Goal: Information Seeking & Learning: Learn about a topic

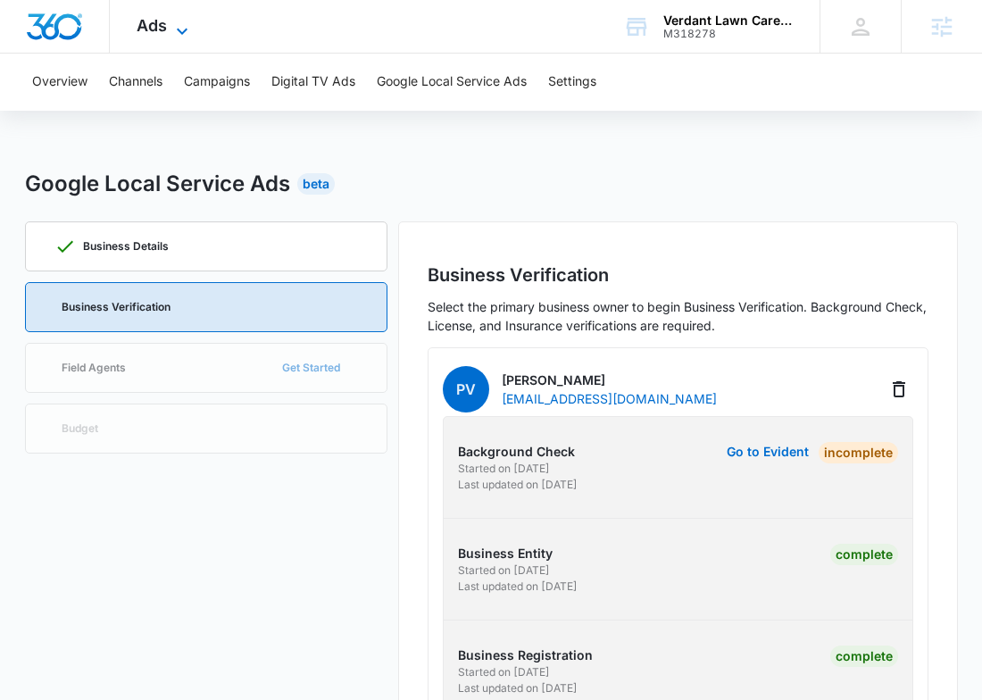
click at [151, 19] on span "Ads" at bounding box center [152, 25] width 30 height 19
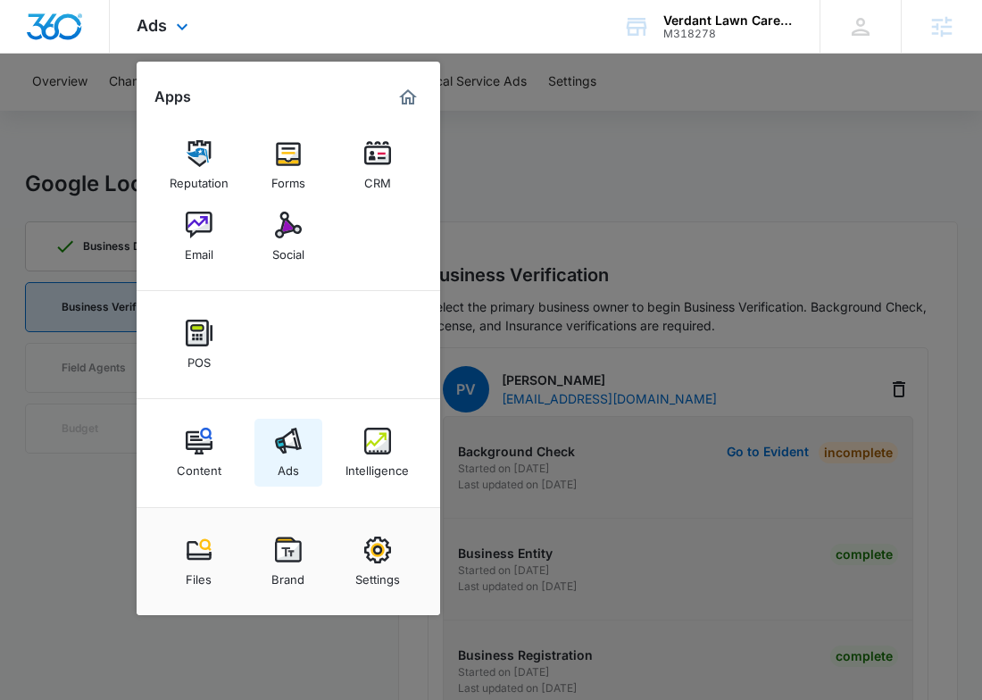
click at [295, 437] on img at bounding box center [288, 441] width 27 height 27
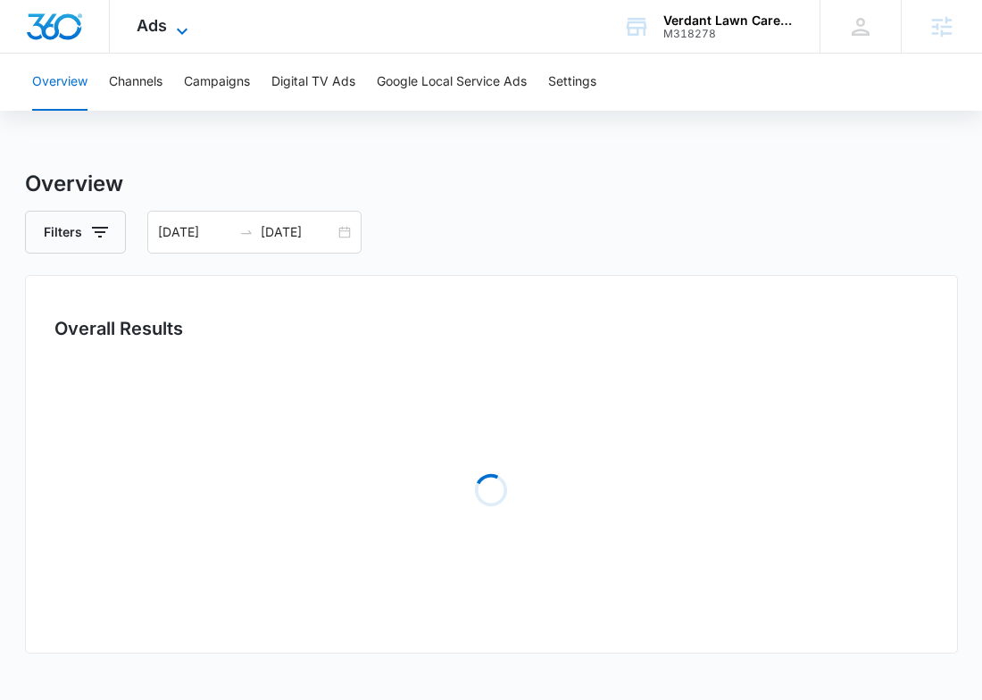
click at [162, 34] on span "Ads" at bounding box center [152, 25] width 30 height 19
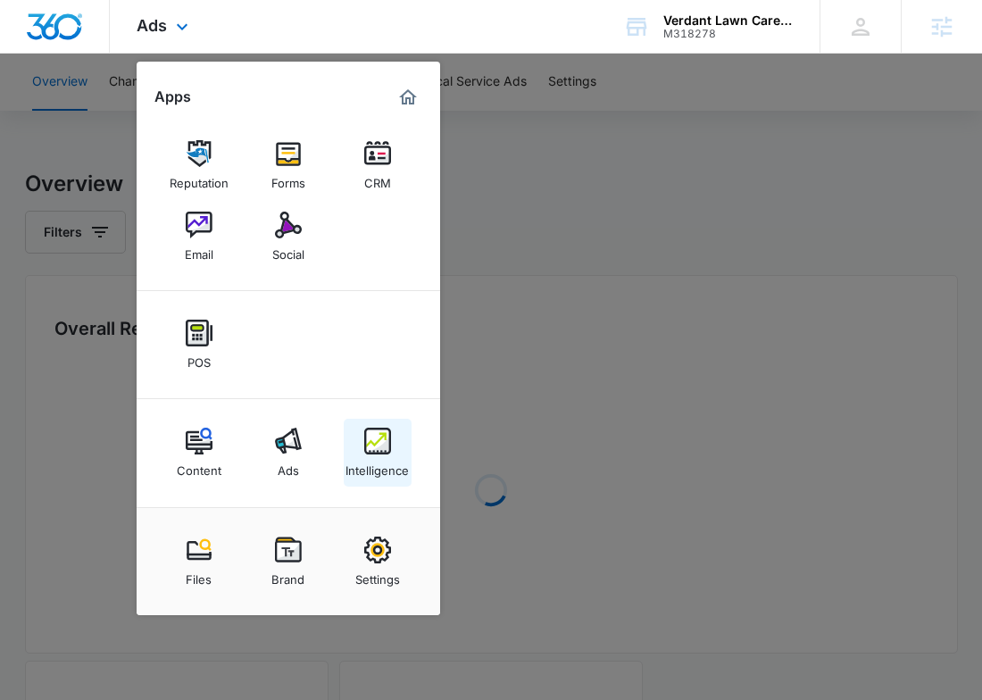
click at [377, 455] on div "Intelligence" at bounding box center [377, 466] width 63 height 23
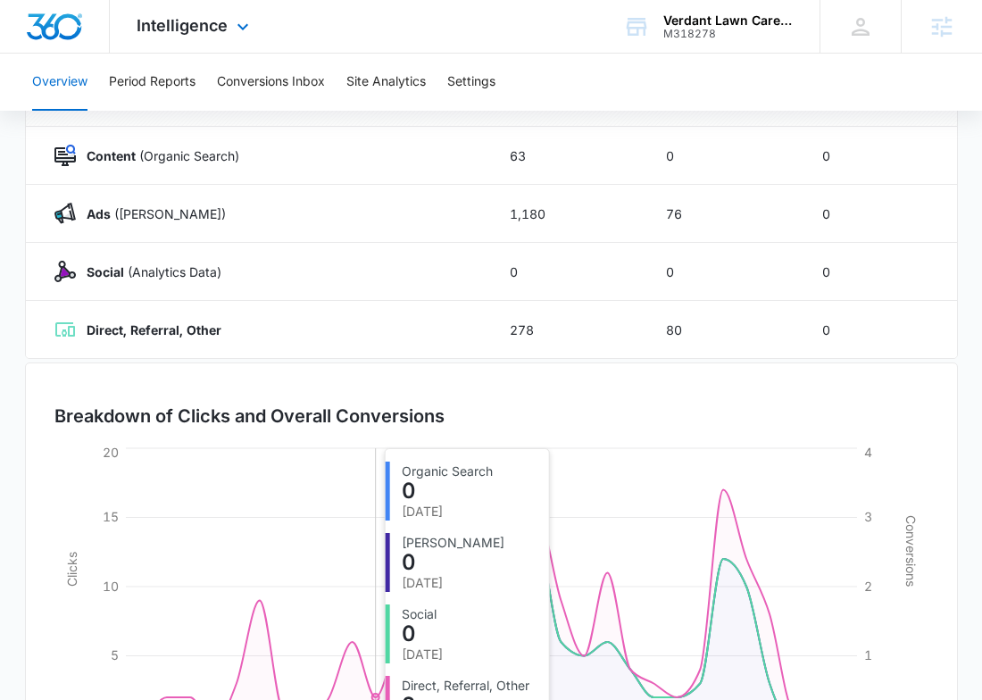
scroll to position [405, 0]
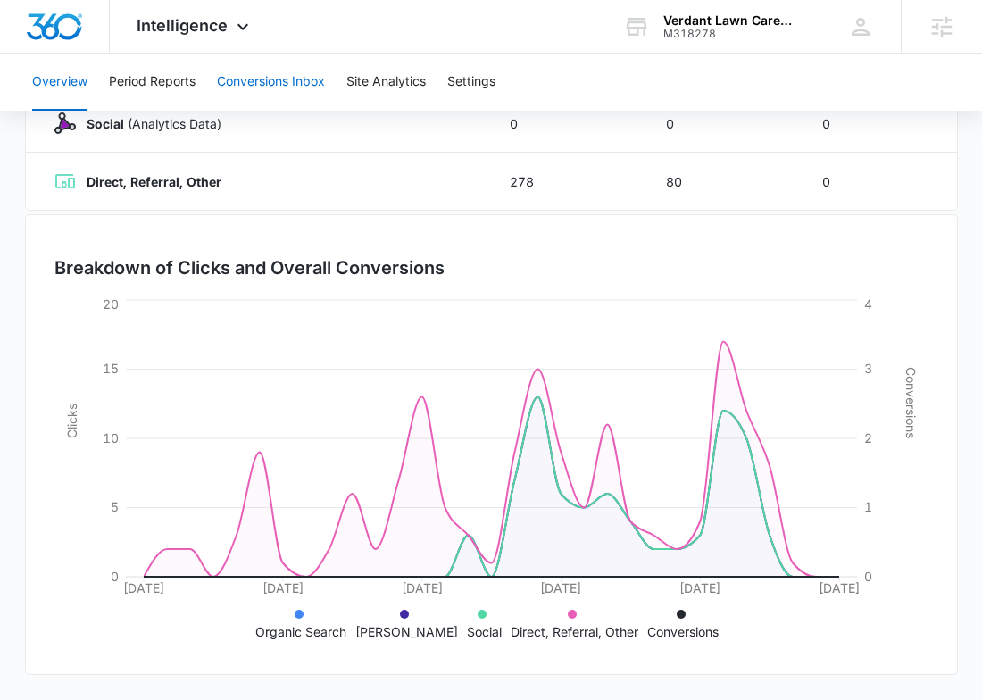
click at [244, 94] on button "Conversions Inbox" at bounding box center [271, 82] width 108 height 57
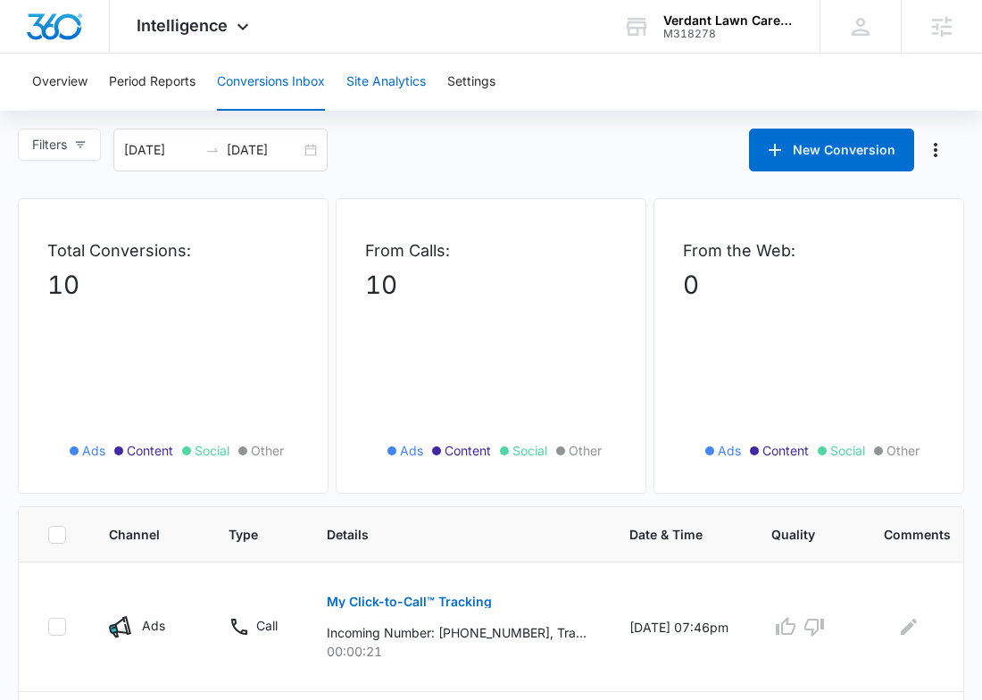
click at [371, 67] on button "Site Analytics" at bounding box center [385, 82] width 79 height 57
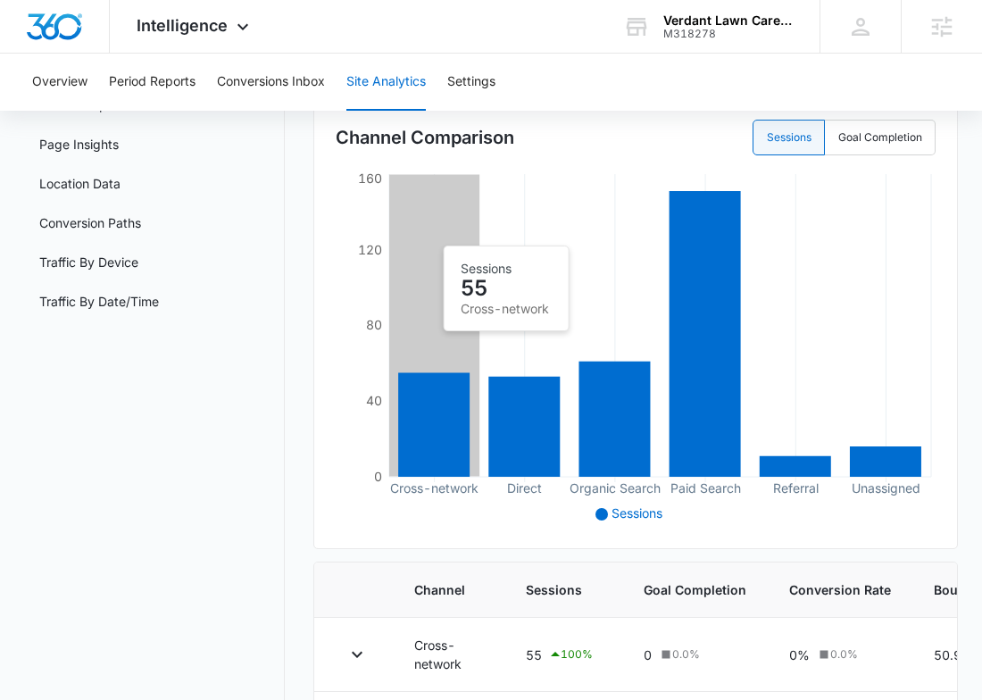
scroll to position [159, 0]
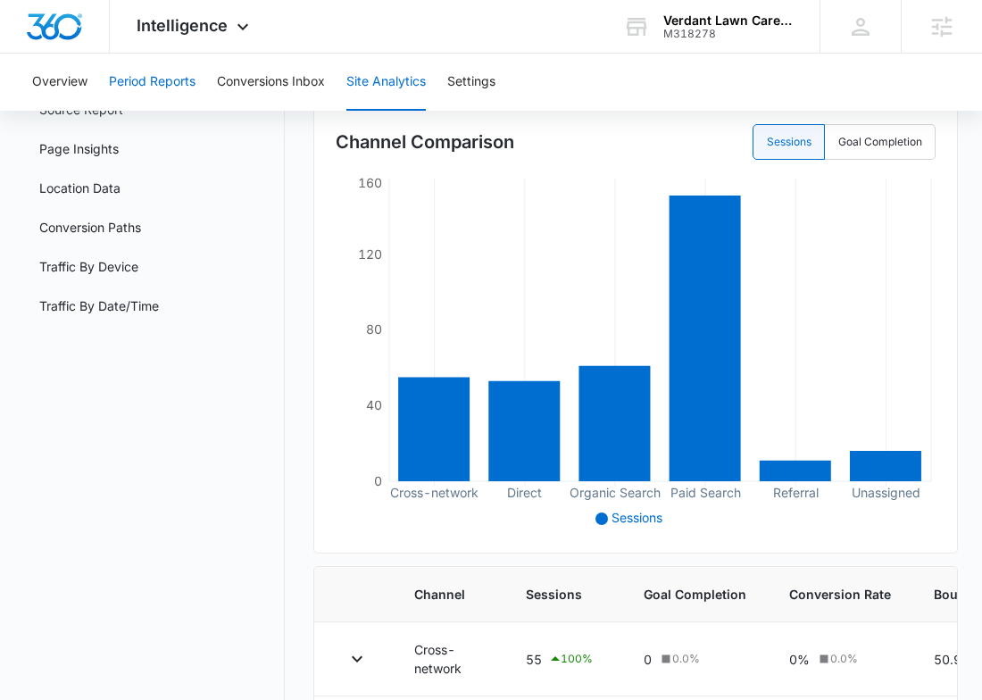
click at [170, 80] on button "Period Reports" at bounding box center [152, 82] width 87 height 57
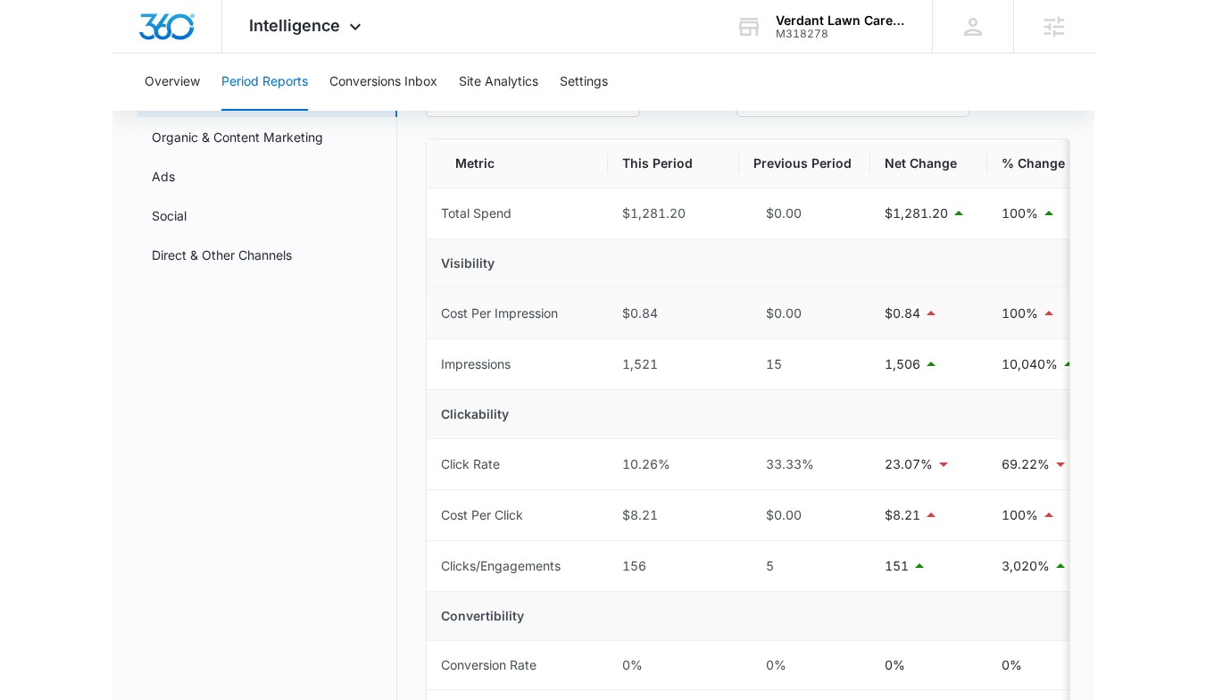
scroll to position [132, 0]
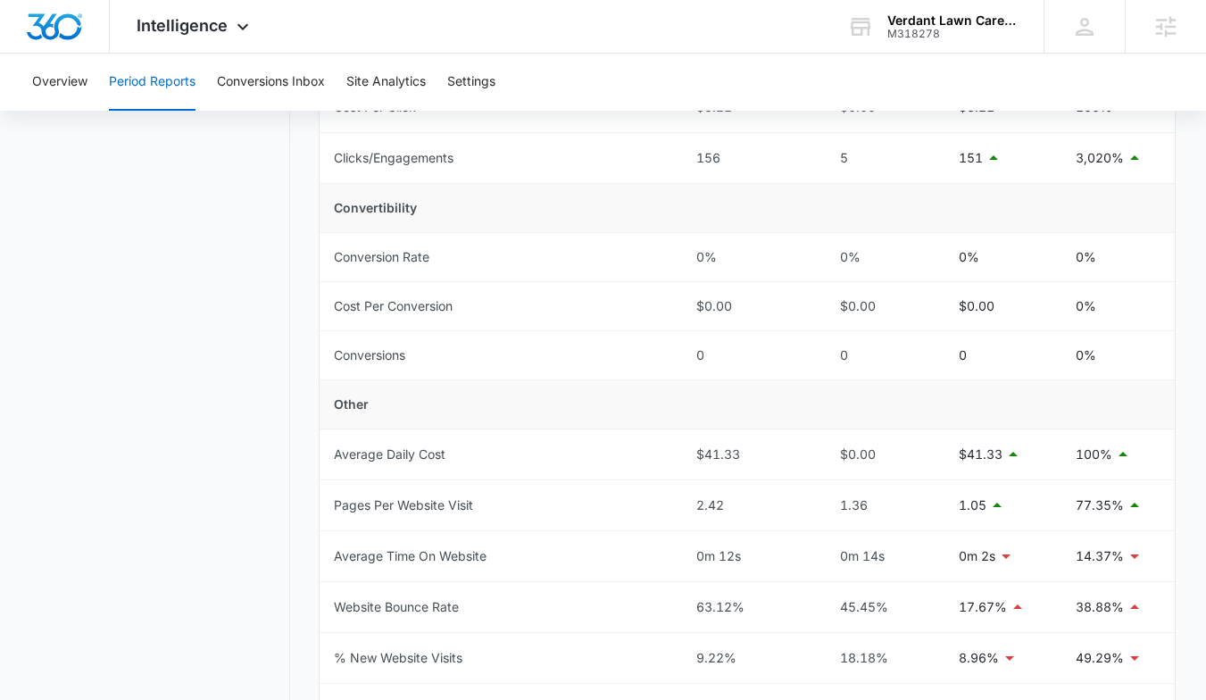
scroll to position [862, 0]
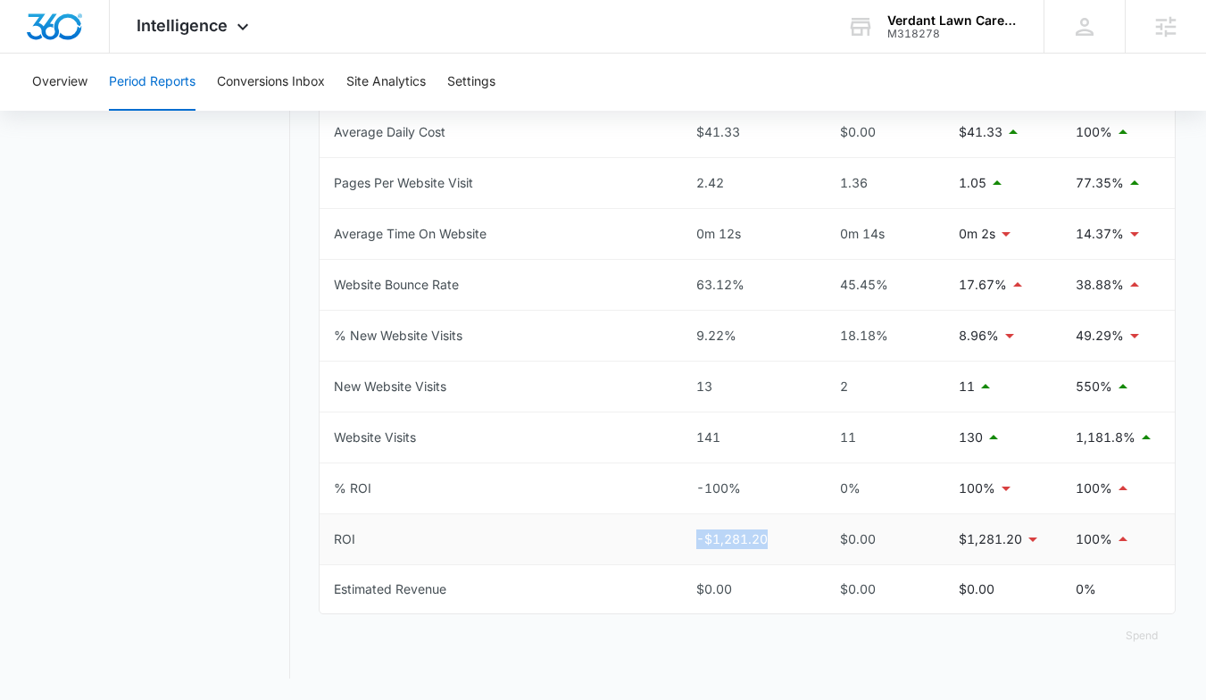
drag, startPoint x: 772, startPoint y: 543, endPoint x: 656, endPoint y: 546, distance: 116.1
click at [656, 546] on tr "ROI -$1,281.20 $0.00 $1,281.20 100%" at bounding box center [747, 539] width 855 height 51
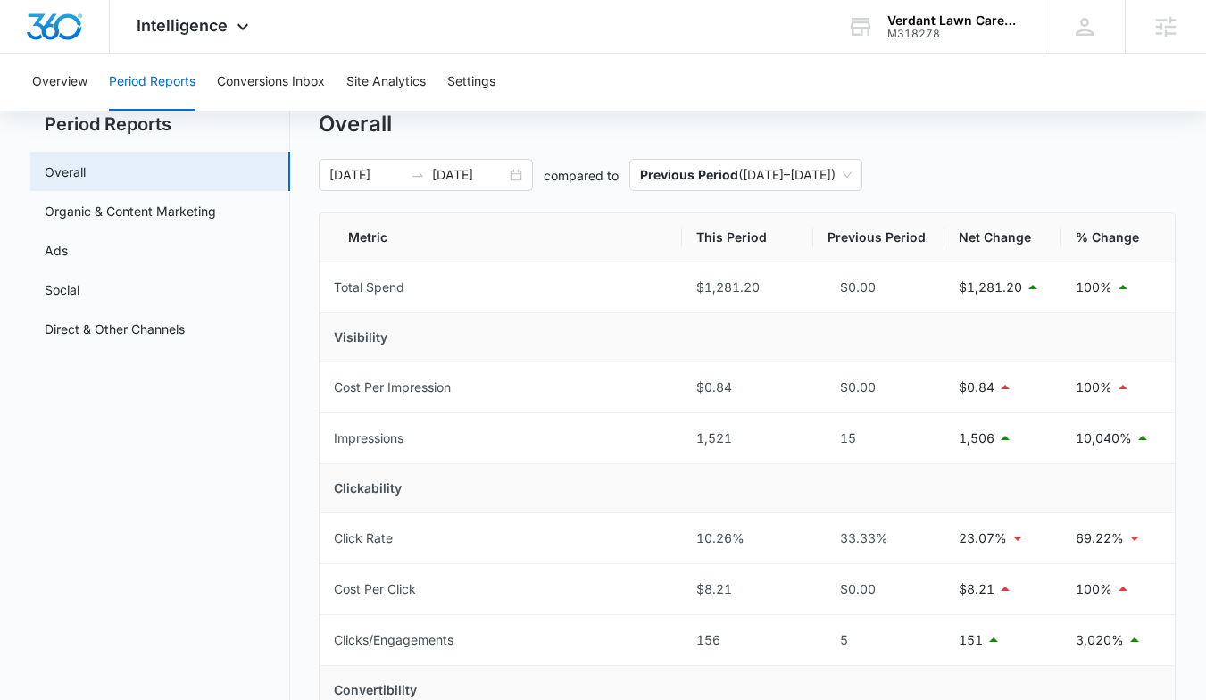
scroll to position [0, 0]
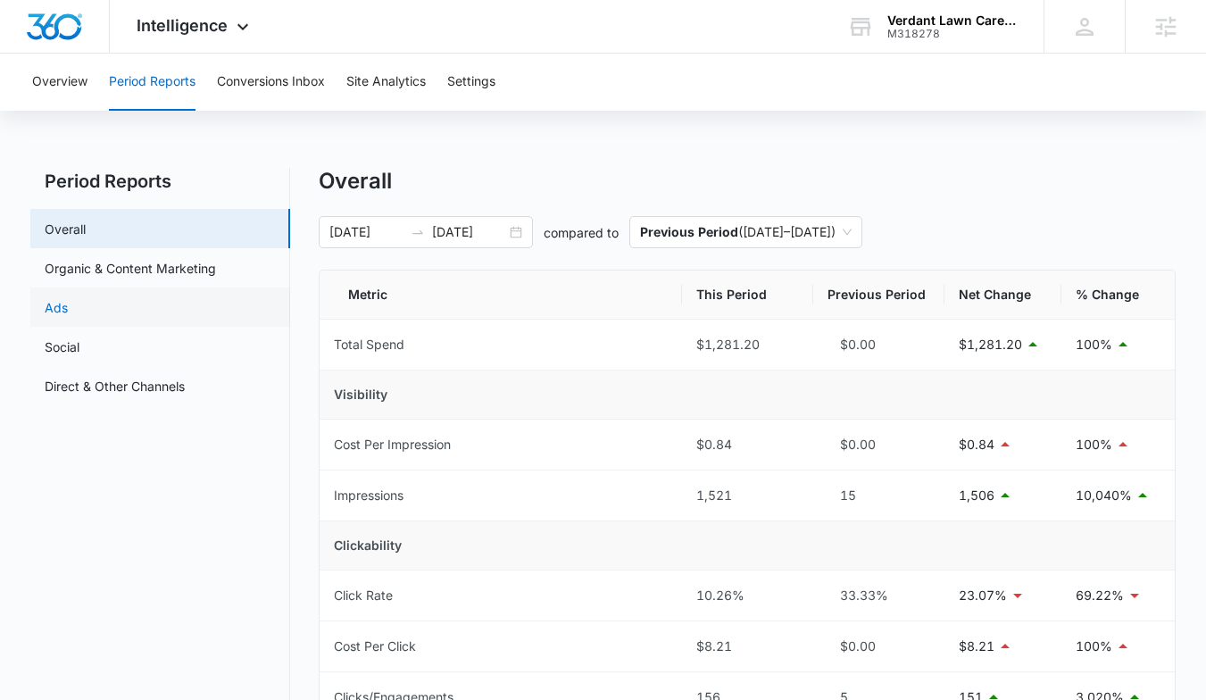
click at [68, 316] on link "Ads" at bounding box center [56, 307] width 23 height 19
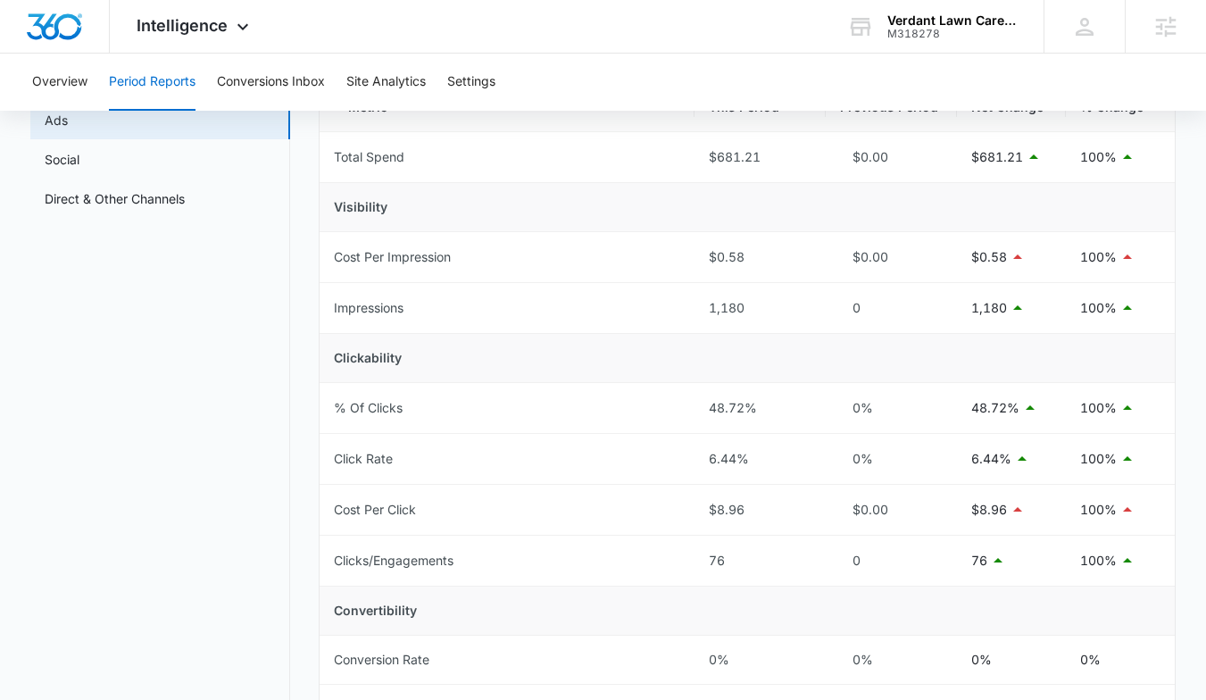
scroll to position [607, 0]
